Goal: Task Accomplishment & Management: Use online tool/utility

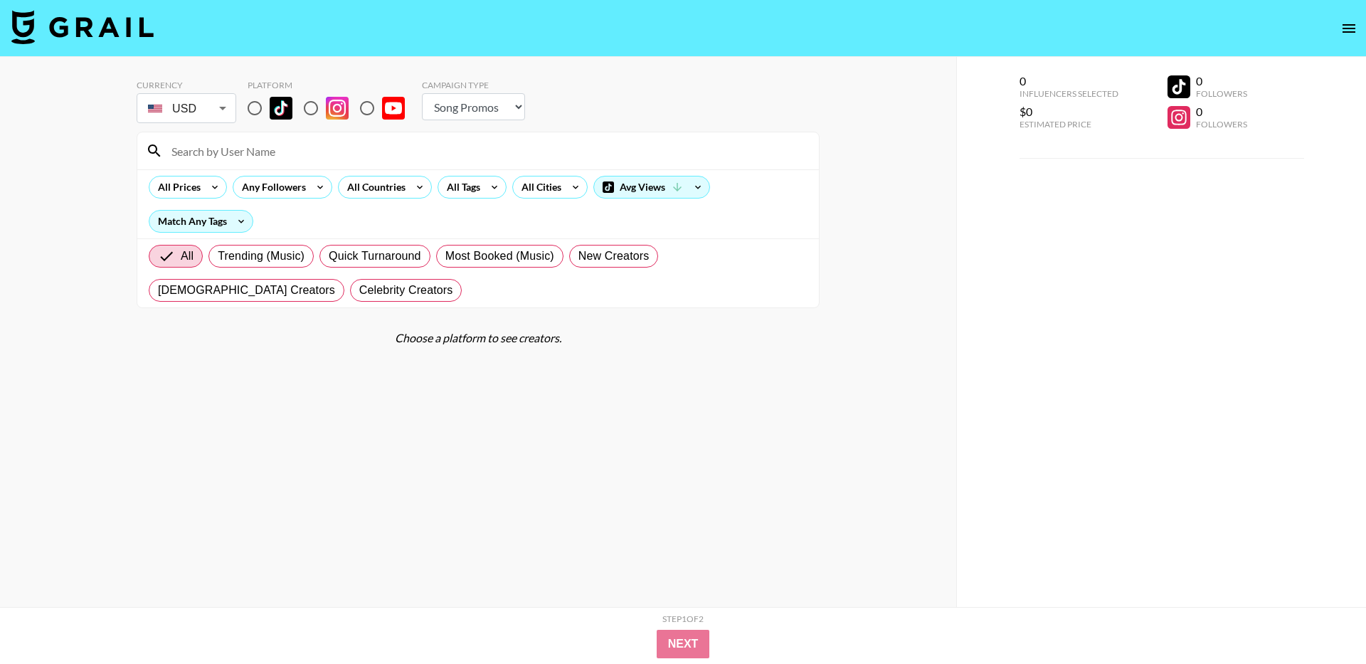
select select "Song"
click at [55, 31] on img at bounding box center [82, 27] width 142 height 34
select select "Song"
click at [263, 107] on input "radio" at bounding box center [255, 108] width 30 height 30
radio input "true"
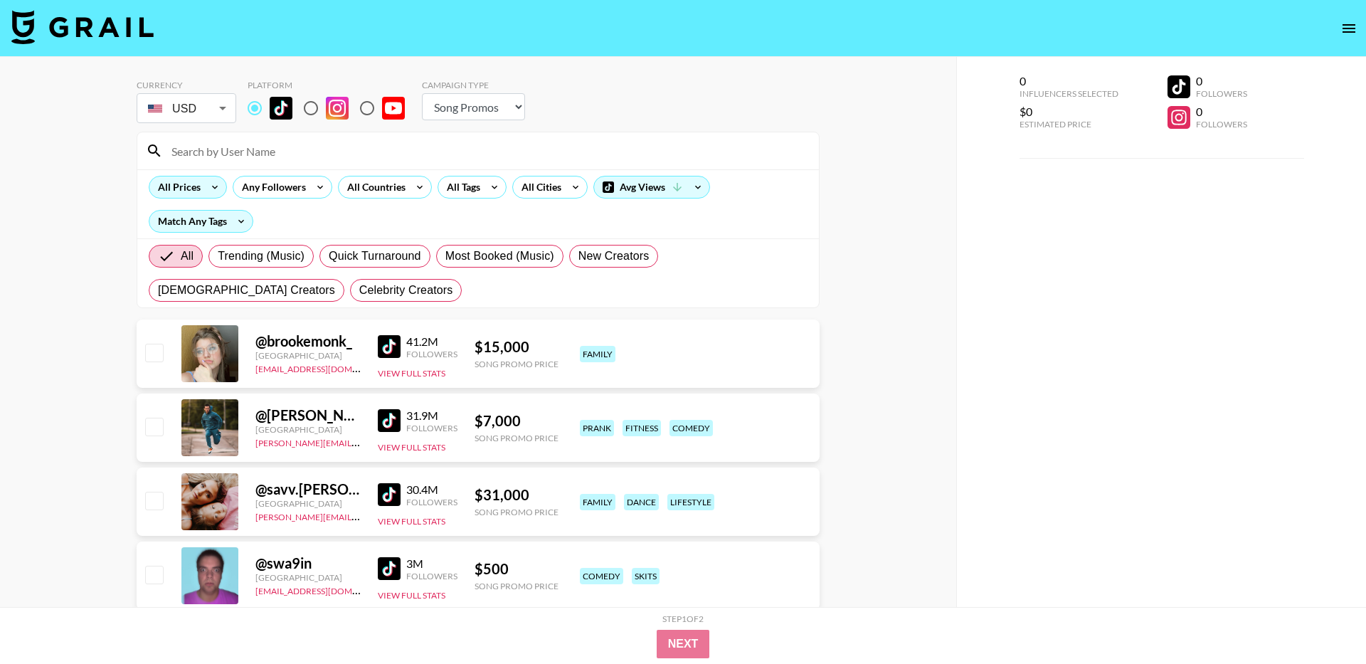
click at [209, 190] on icon at bounding box center [214, 186] width 23 height 21
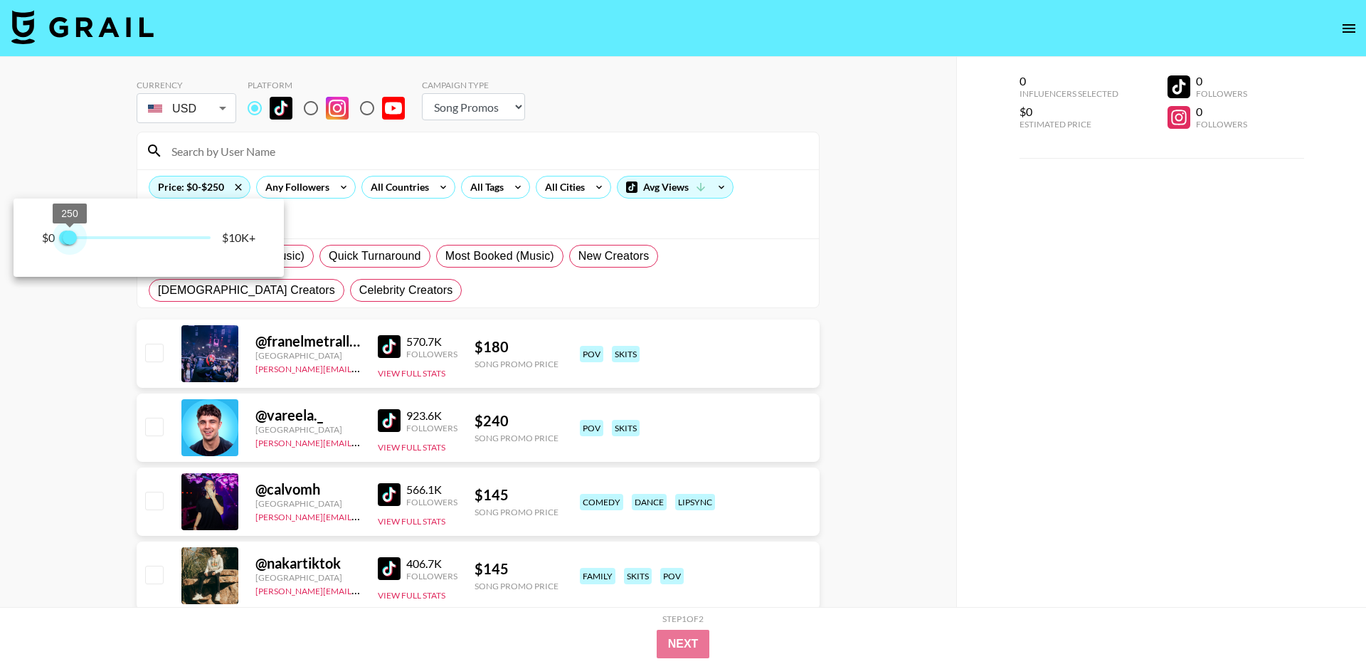
type input "500"
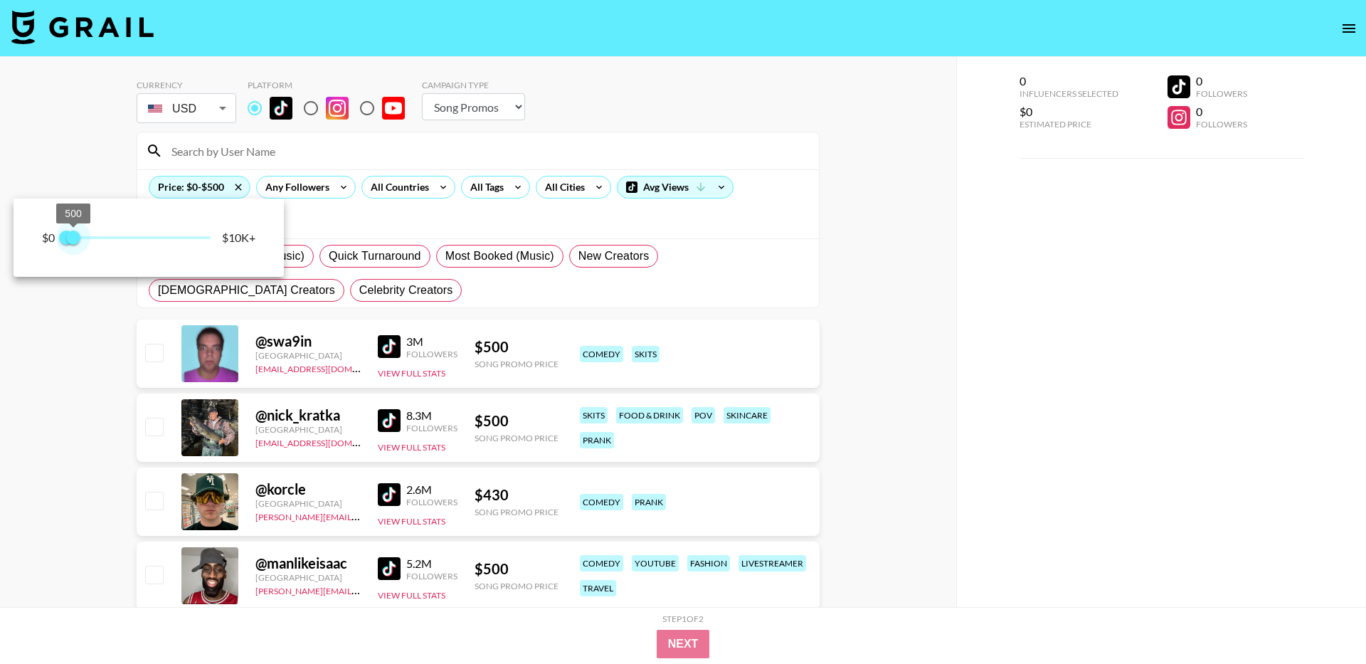
drag, startPoint x: 147, startPoint y: 238, endPoint x: 75, endPoint y: 235, distance: 72.7
click at [75, 235] on span "500" at bounding box center [73, 238] width 14 height 14
click at [95, 142] on div at bounding box center [683, 332] width 1366 height 664
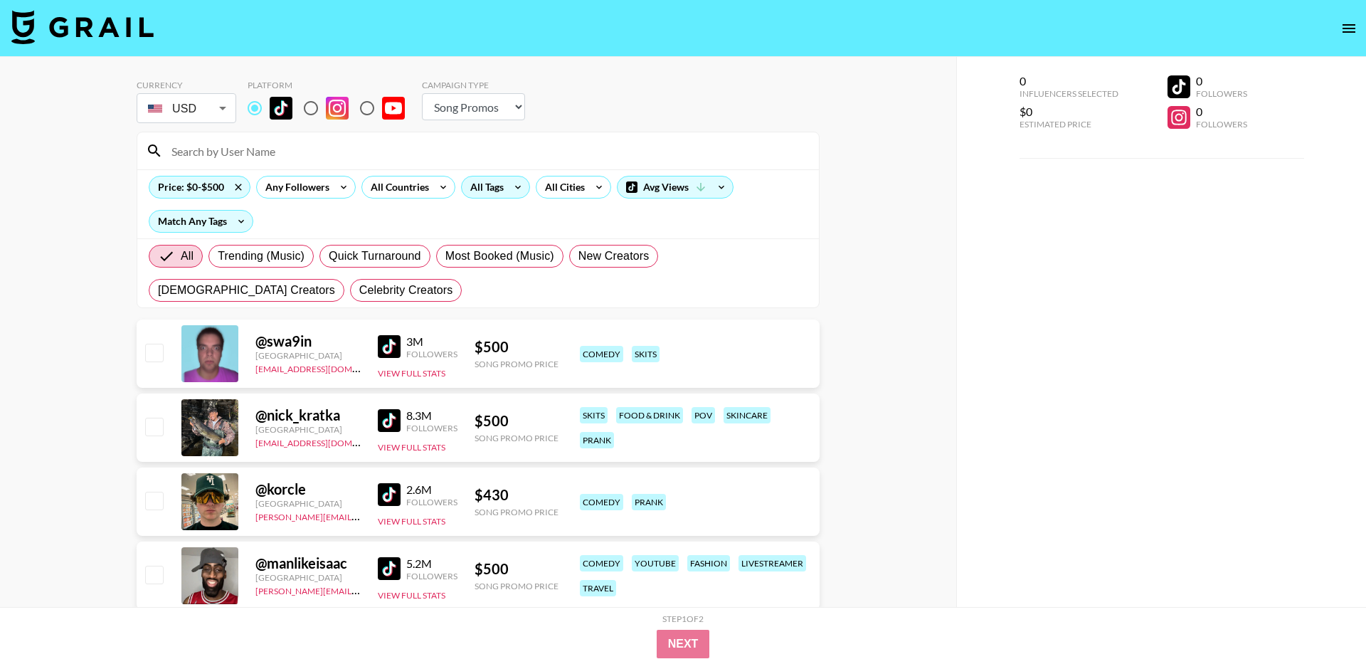
click at [499, 187] on div "All Tags" at bounding box center [484, 186] width 45 height 21
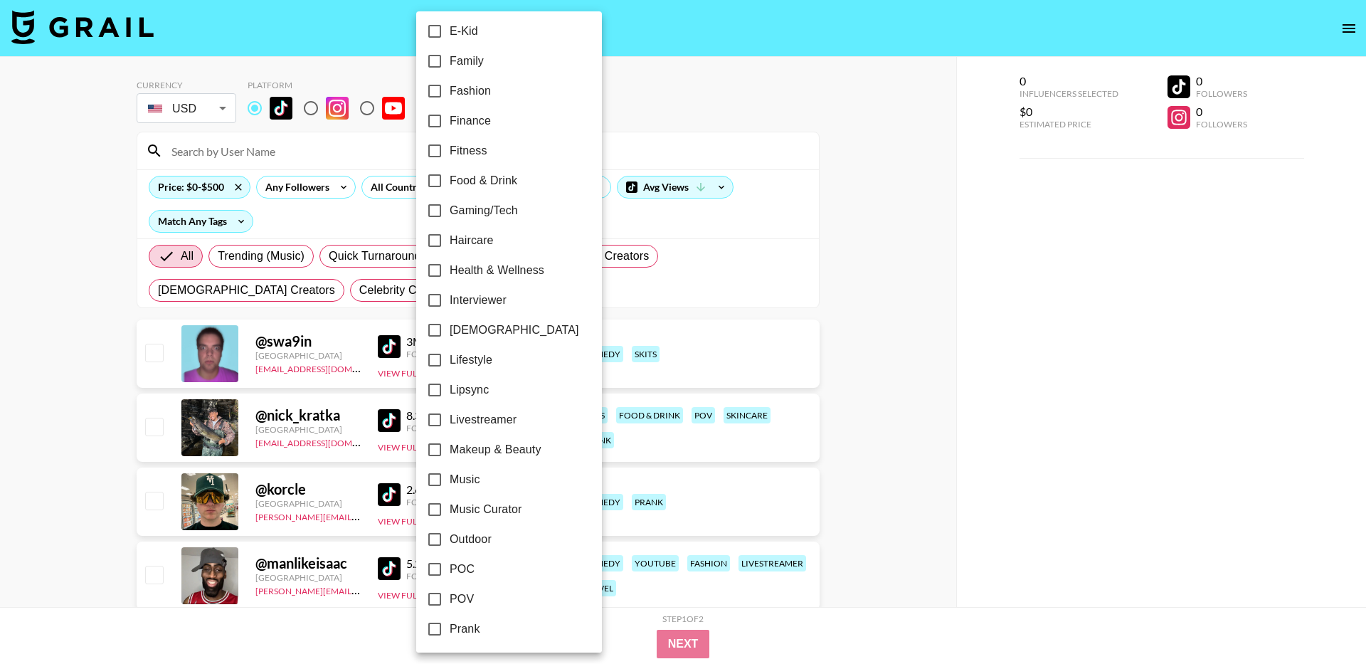
scroll to position [442, 0]
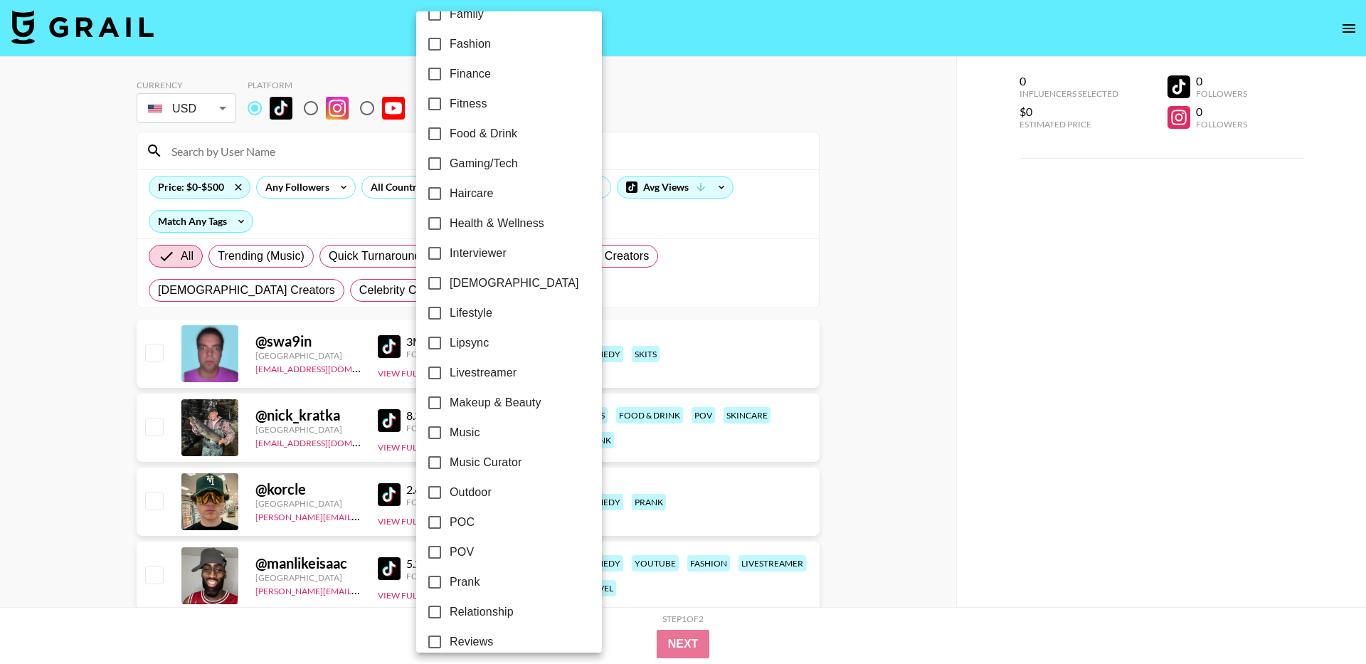
click at [788, 287] on div at bounding box center [683, 332] width 1366 height 664
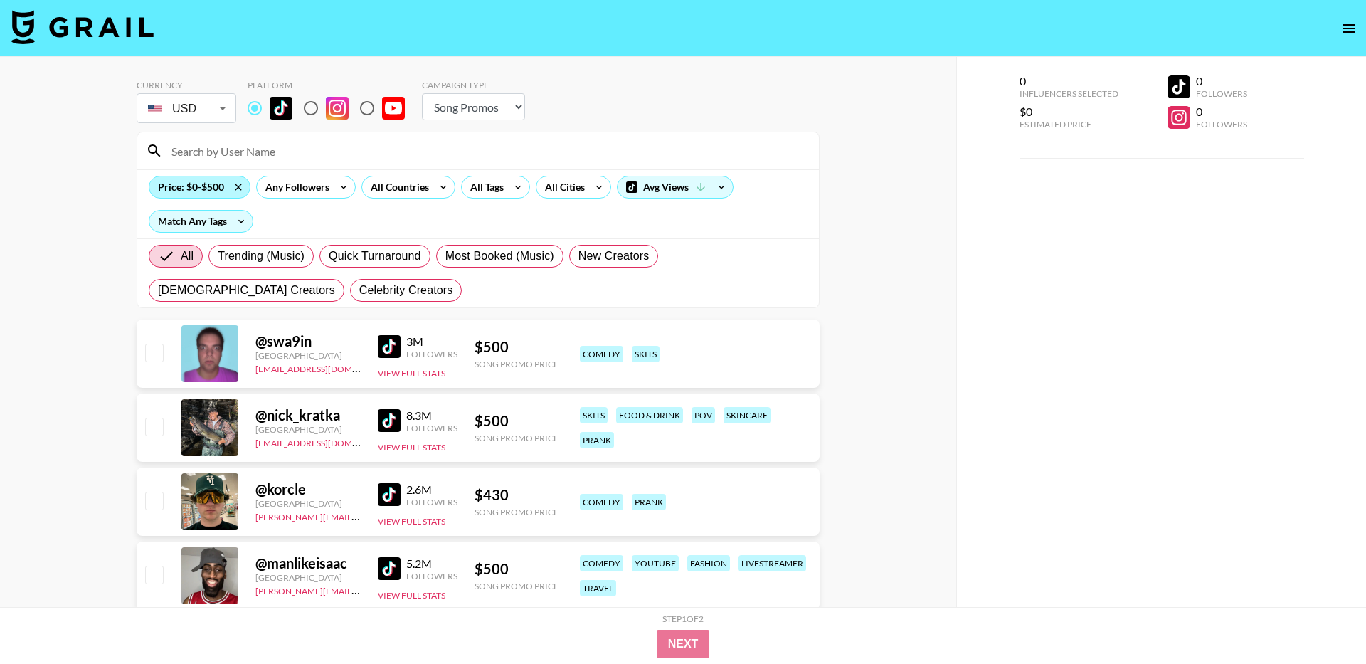
click at [212, 190] on div "Price: $0-$500" at bounding box center [199, 186] width 100 height 21
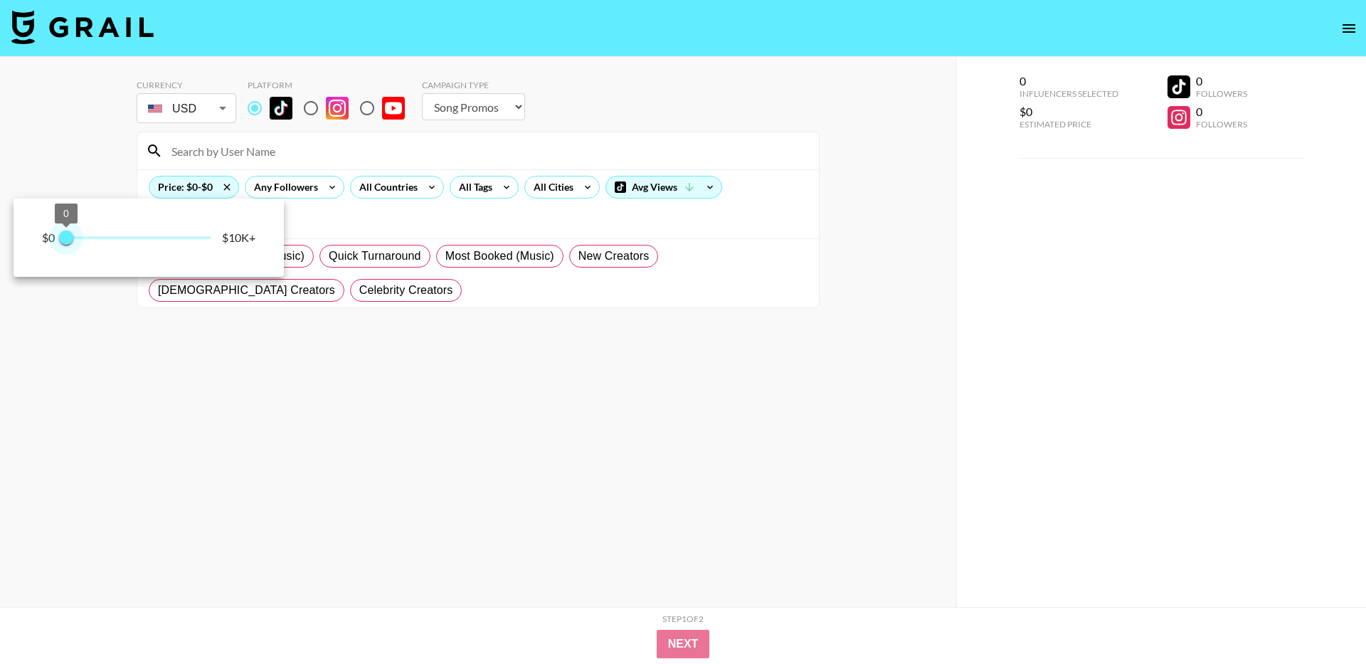
type input "250"
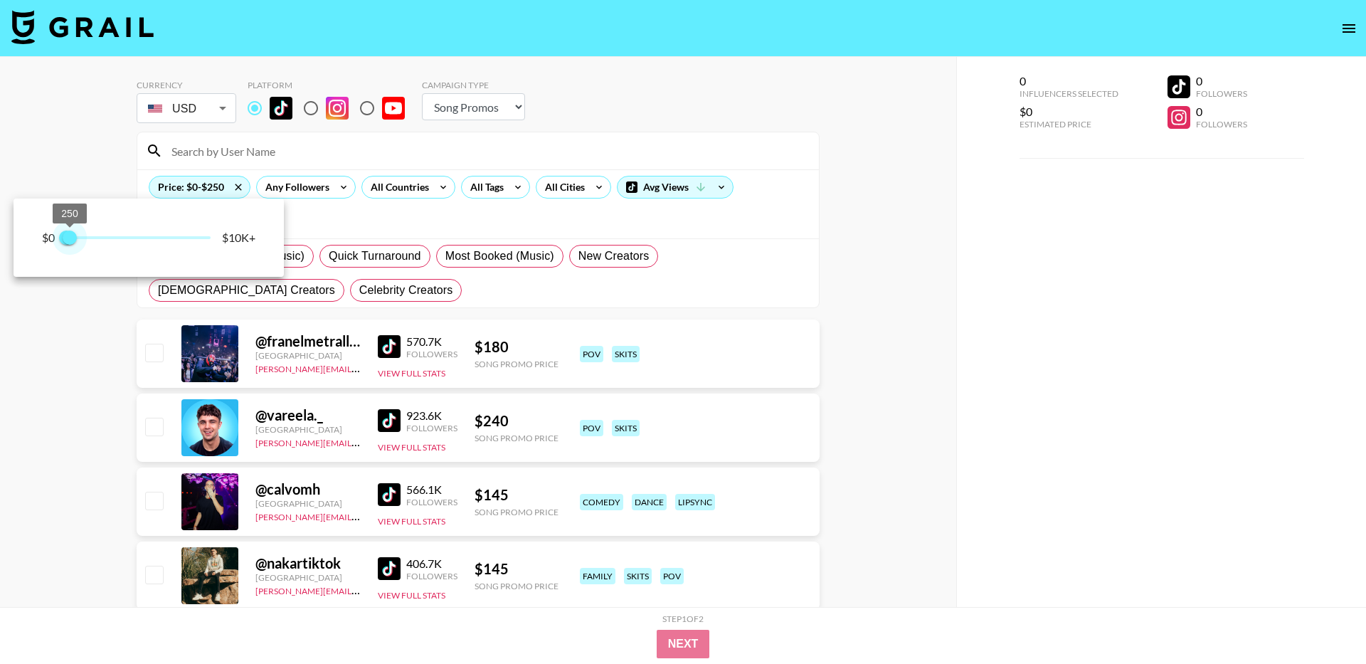
click at [70, 234] on span "250" at bounding box center [70, 238] width 14 height 14
click at [502, 186] on div at bounding box center [683, 332] width 1366 height 664
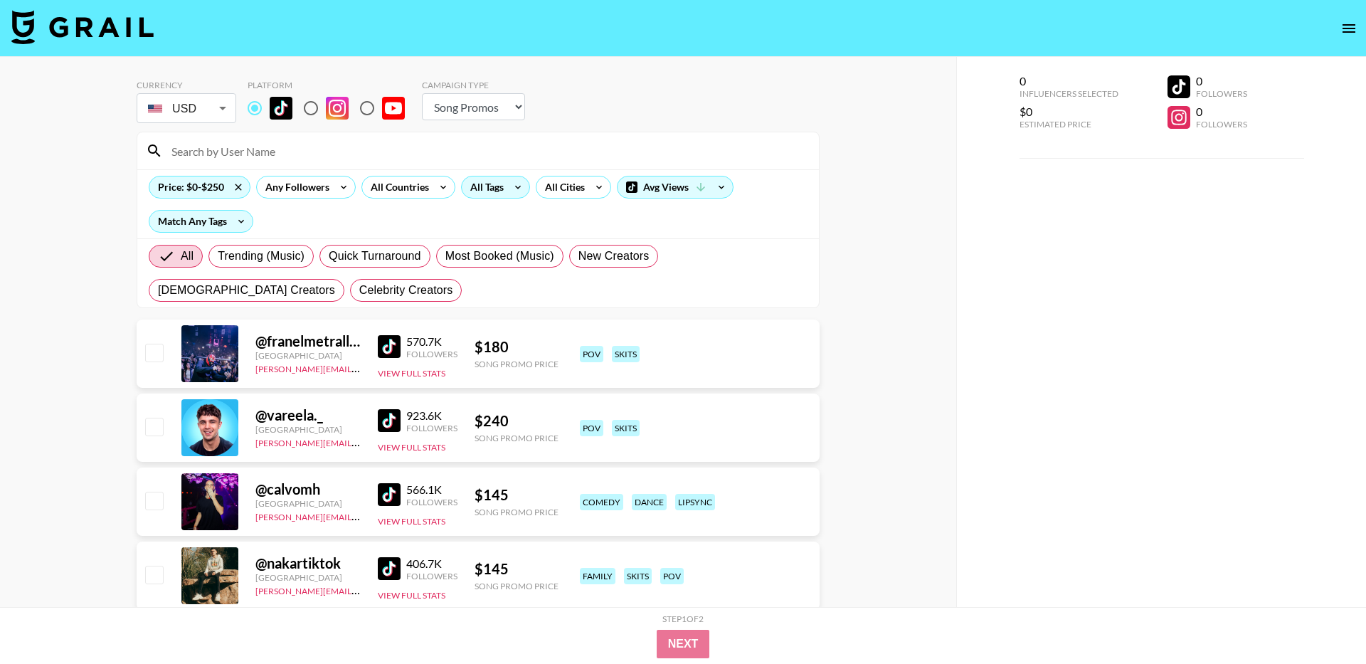
click at [507, 190] on icon at bounding box center [518, 186] width 23 height 21
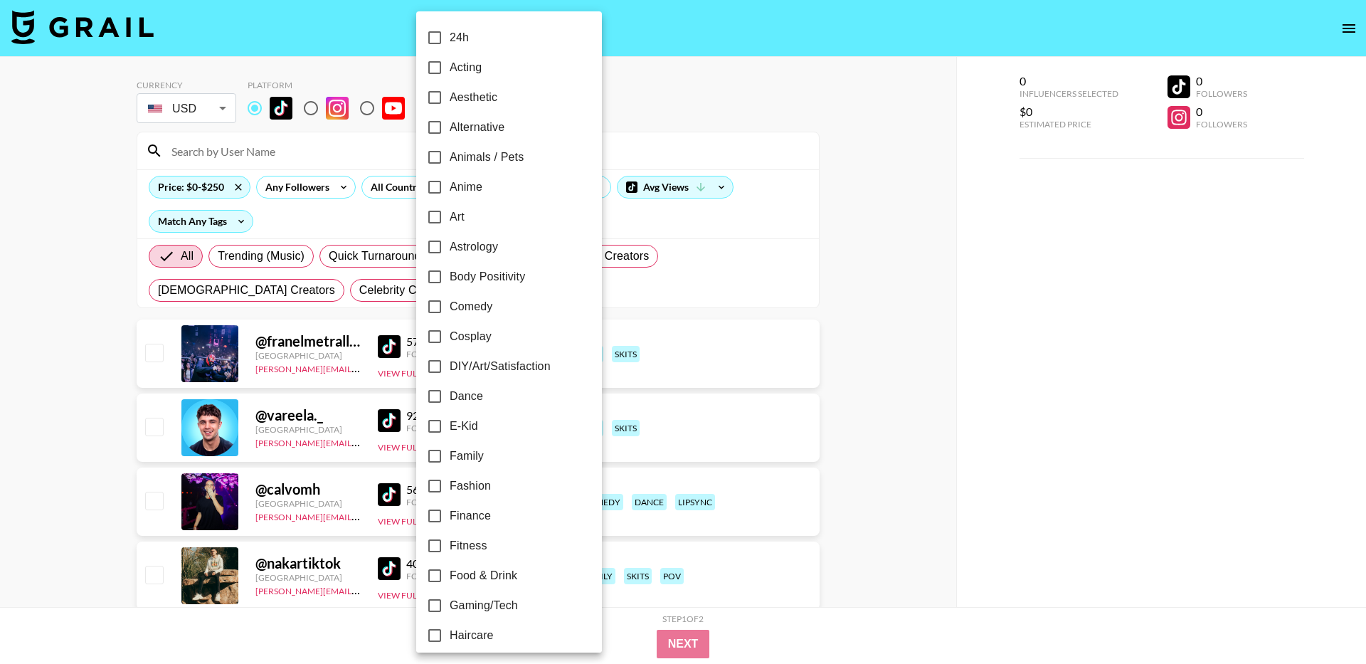
click at [480, 93] on span "Aesthetic" at bounding box center [474, 97] width 48 height 17
click at [450, 93] on input "Aesthetic" at bounding box center [435, 98] width 30 height 30
checkbox input "true"
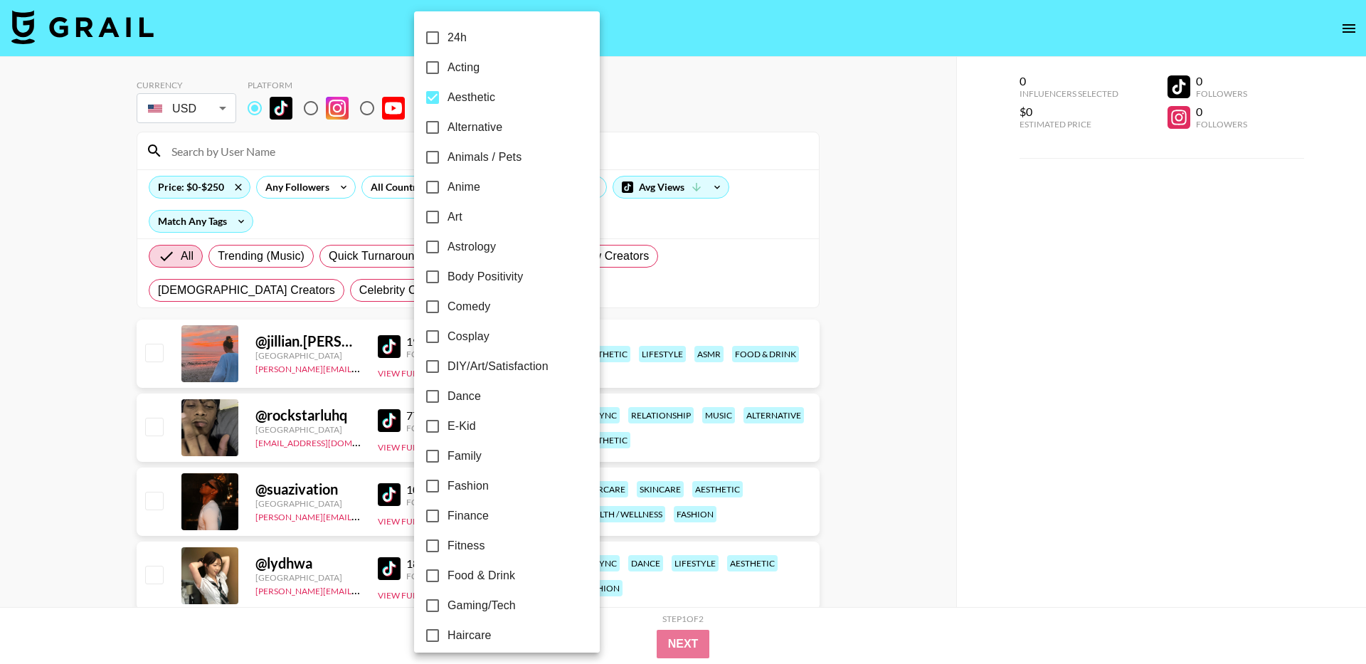
click at [803, 250] on div at bounding box center [683, 332] width 1366 height 664
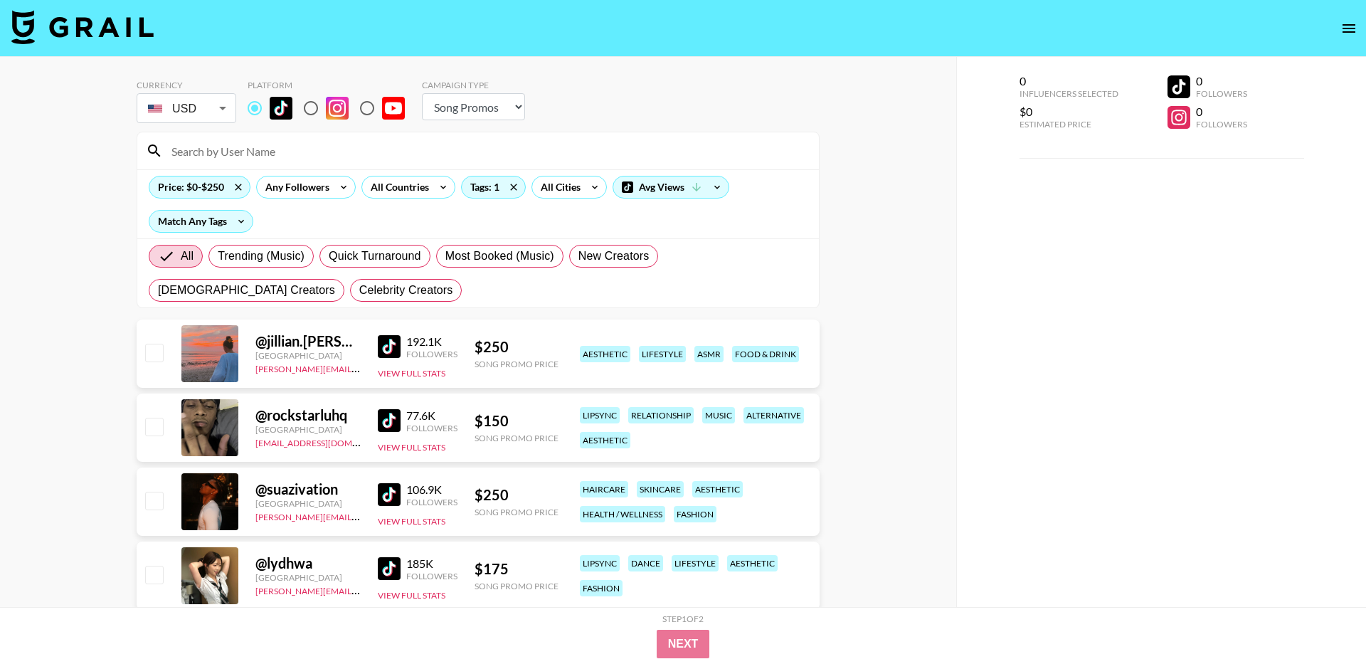
click at [381, 357] on img at bounding box center [389, 346] width 23 height 23
click at [391, 423] on img at bounding box center [389, 420] width 23 height 23
click at [381, 502] on img at bounding box center [389, 494] width 23 height 23
